Goal: Transaction & Acquisition: Subscribe to service/newsletter

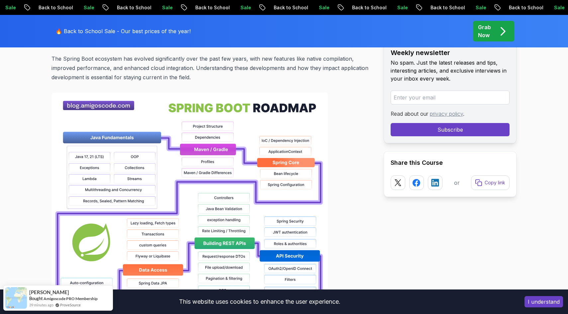
scroll to position [452, 0]
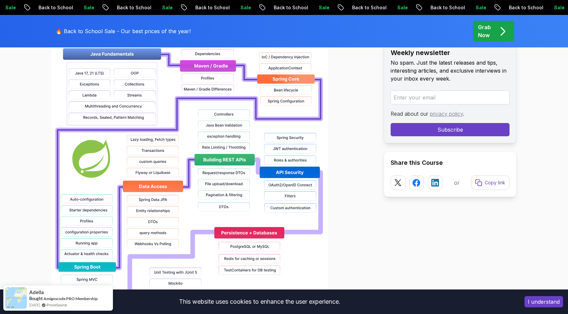
scroll to position [535, 0]
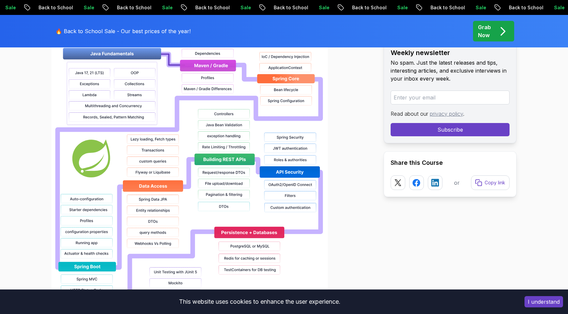
click at [496, 32] on div "Grab Now" at bounding box center [493, 31] width 31 height 16
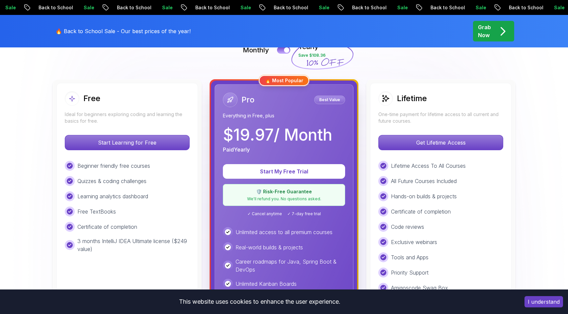
scroll to position [163, 0]
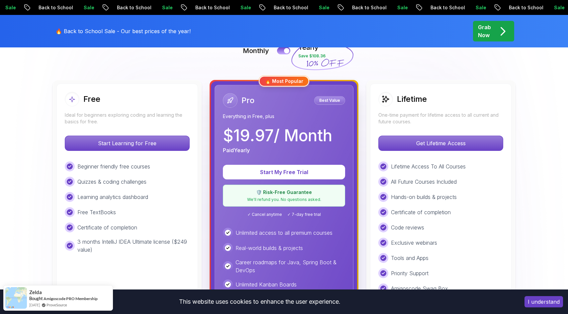
click at [296, 132] on p "$ 19.97 / Month" at bounding box center [277, 136] width 109 height 16
click at [288, 172] on p "Start My Free Trial" at bounding box center [283, 173] width 101 height 8
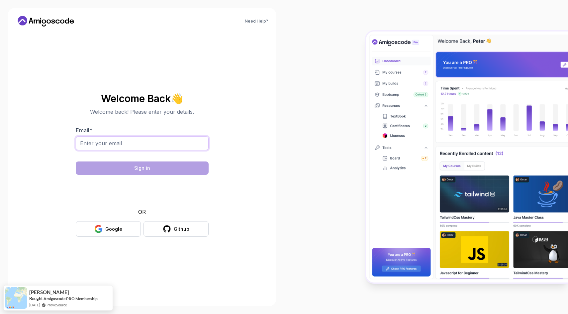
click at [139, 142] on input "Email *" at bounding box center [142, 143] width 133 height 14
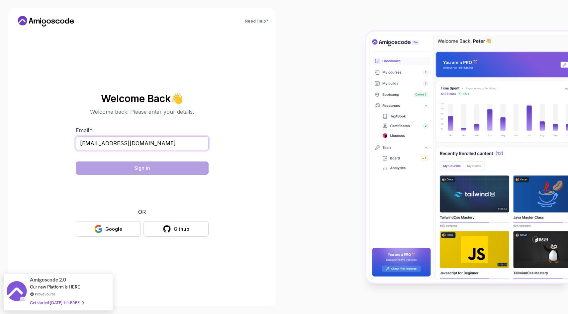
type input "[EMAIL_ADDRESS][DOMAIN_NAME]"
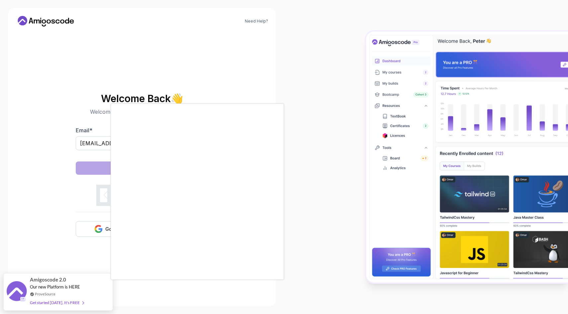
click at [90, 170] on div at bounding box center [284, 157] width 568 height 314
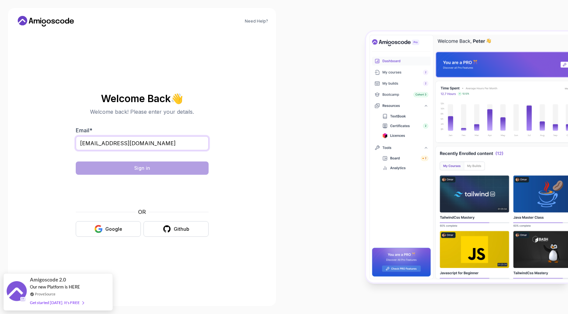
click at [180, 144] on input "[EMAIL_ADDRESS][DOMAIN_NAME]" at bounding box center [142, 143] width 133 height 14
click at [180, 232] on button "Github" at bounding box center [175, 229] width 65 height 16
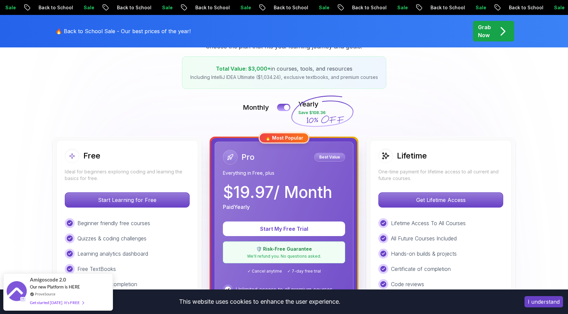
scroll to position [106, 0]
click at [287, 107] on div at bounding box center [287, 108] width 6 height 6
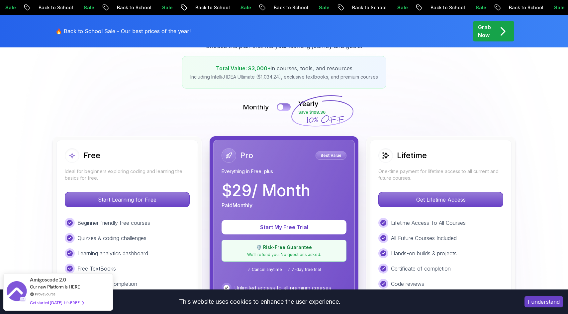
click at [284, 107] on button at bounding box center [284, 107] width 14 height 8
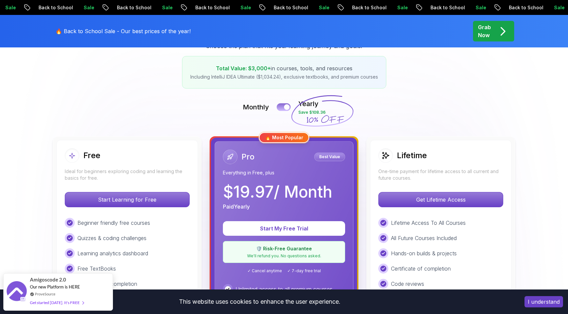
click at [286, 106] on div at bounding box center [287, 108] width 6 height 6
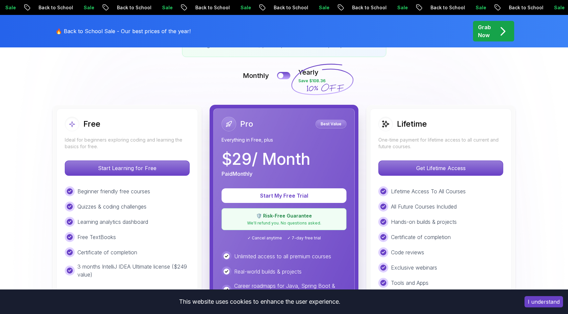
scroll to position [137, 0]
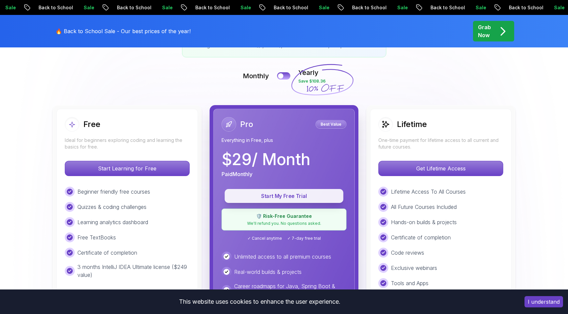
click at [274, 199] on p "Start My Free Trial" at bounding box center [284, 197] width 104 height 8
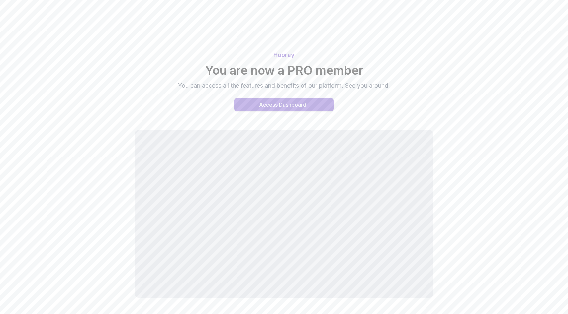
click at [278, 108] on div "Access Dashboard" at bounding box center [282, 105] width 47 height 8
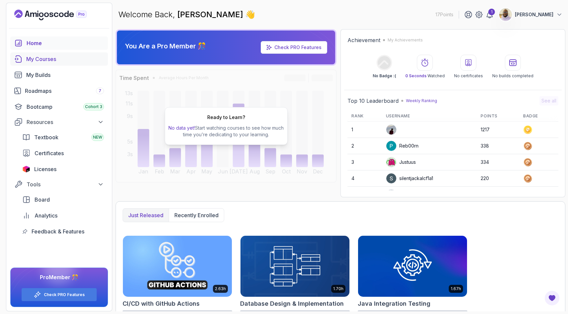
click at [52, 57] on div "My Courses" at bounding box center [65, 59] width 78 height 8
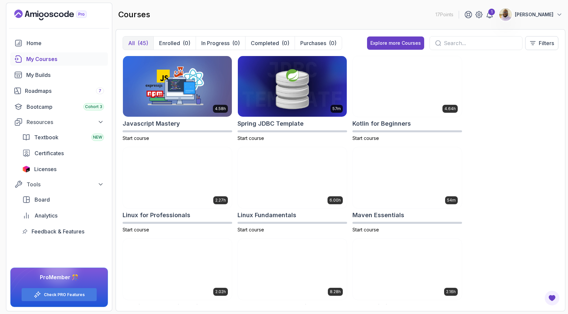
scroll to position [854, 0]
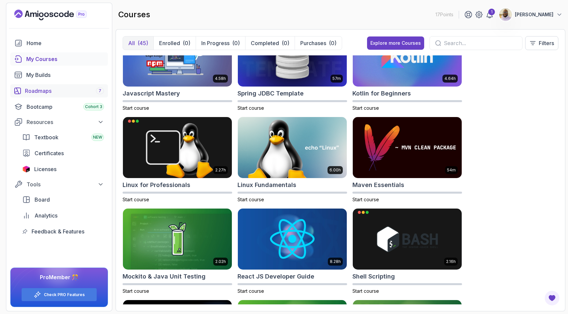
click at [48, 92] on div "Roadmaps 7" at bounding box center [64, 91] width 79 height 8
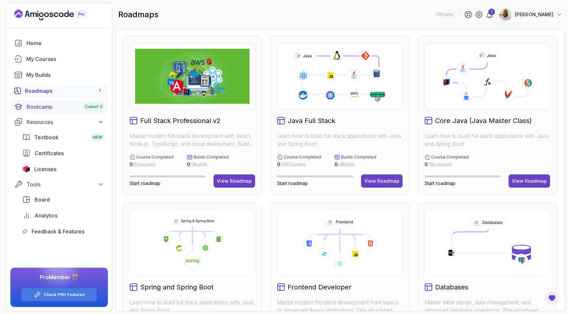
click at [90, 107] on span "Cohort 3" at bounding box center [93, 106] width 17 height 5
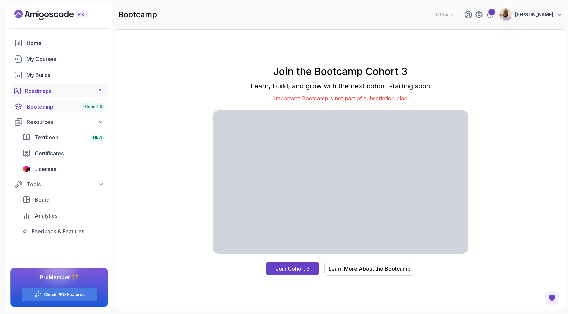
click at [55, 90] on div "Roadmaps 7" at bounding box center [64, 91] width 79 height 8
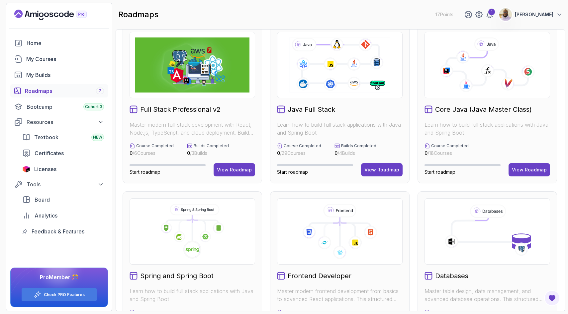
scroll to position [14, 0]
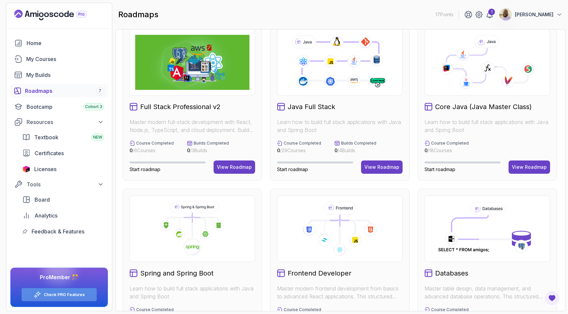
click at [59, 297] on div "Check PRO Features" at bounding box center [59, 294] width 75 height 13
click at [478, 15] on icon at bounding box center [479, 15] width 2 height 2
